Goal: Information Seeking & Learning: Understand process/instructions

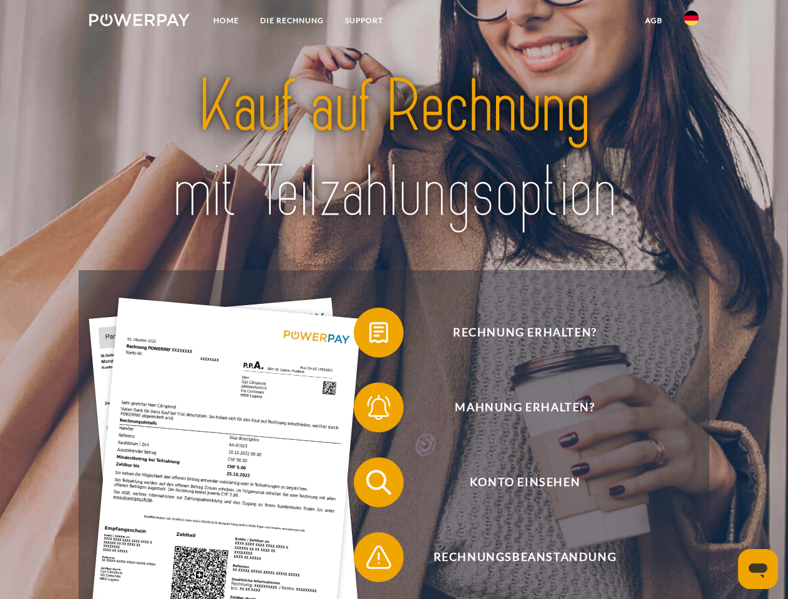
click at [139, 22] on img at bounding box center [139, 20] width 100 height 12
click at [691, 22] on img at bounding box center [691, 18] width 15 height 15
click at [653, 21] on link "agb" at bounding box center [653, 20] width 39 height 22
click at [369, 335] on span at bounding box center [360, 332] width 62 height 62
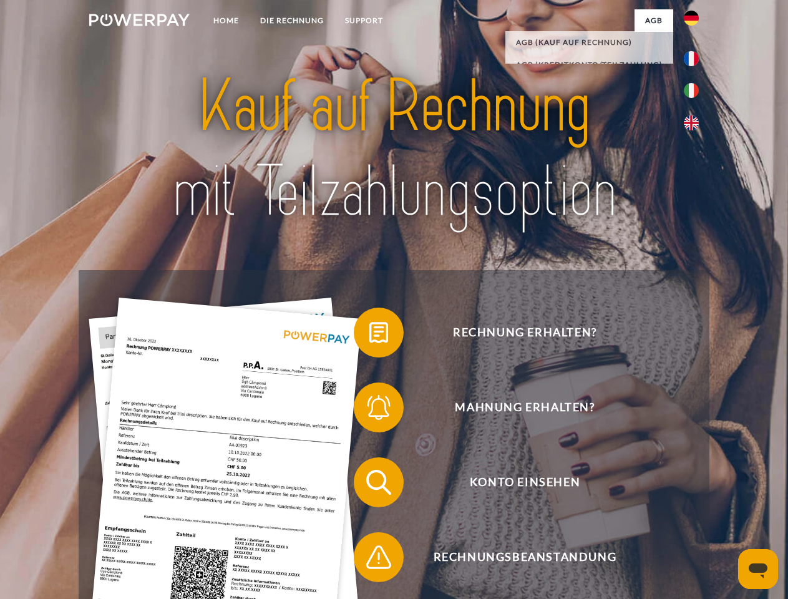
click at [369, 410] on span at bounding box center [360, 407] width 62 height 62
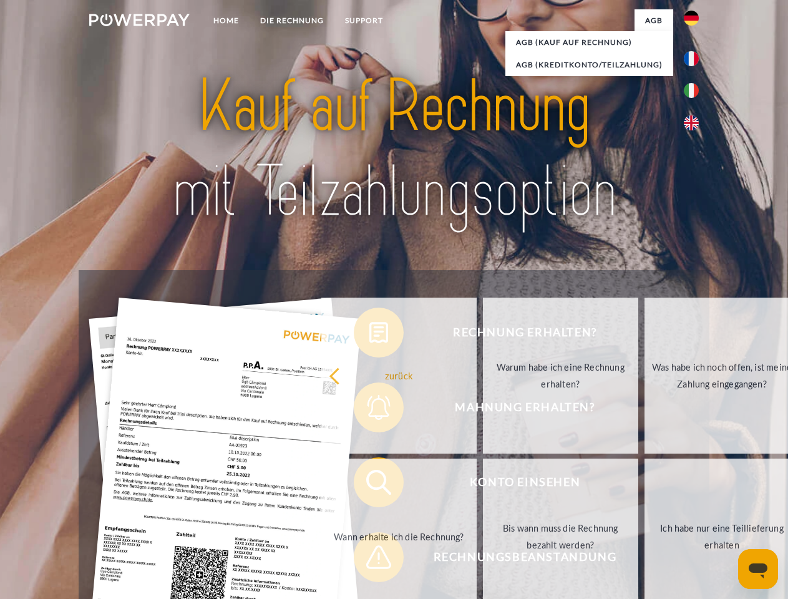
click at [483, 485] on link "Bis wann muss die Rechnung bezahlt werden?" at bounding box center [560, 536] width 155 height 156
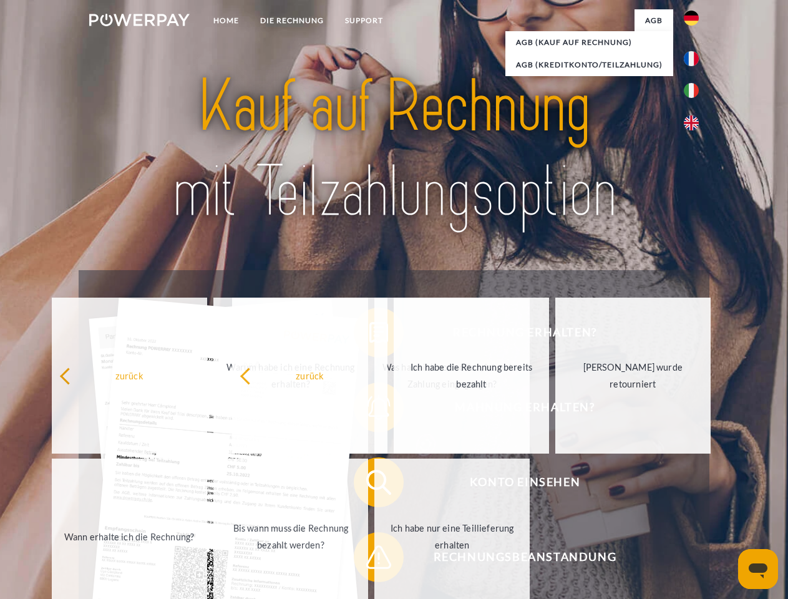
click at [369, 559] on span at bounding box center [360, 557] width 62 height 62
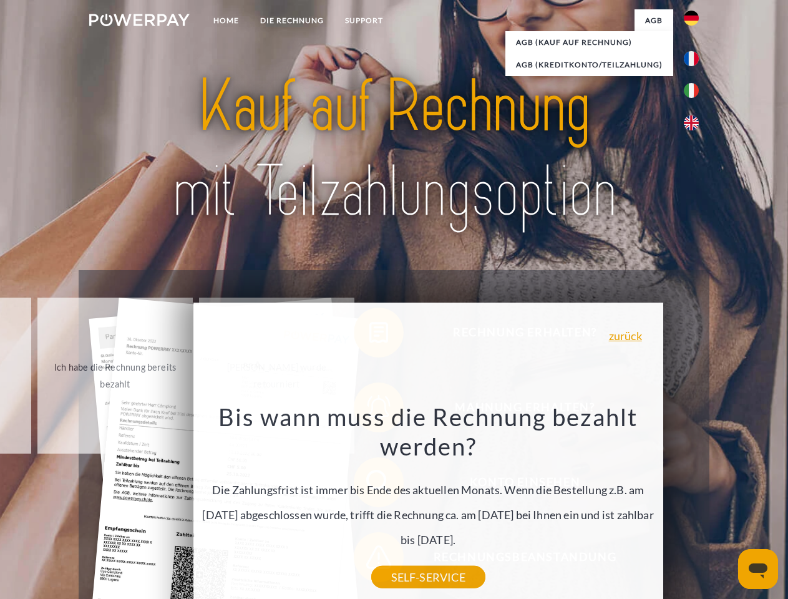
click at [758, 569] on icon "Open messaging window" at bounding box center [757, 570] width 19 height 15
